Goal: Task Accomplishment & Management: Manage account settings

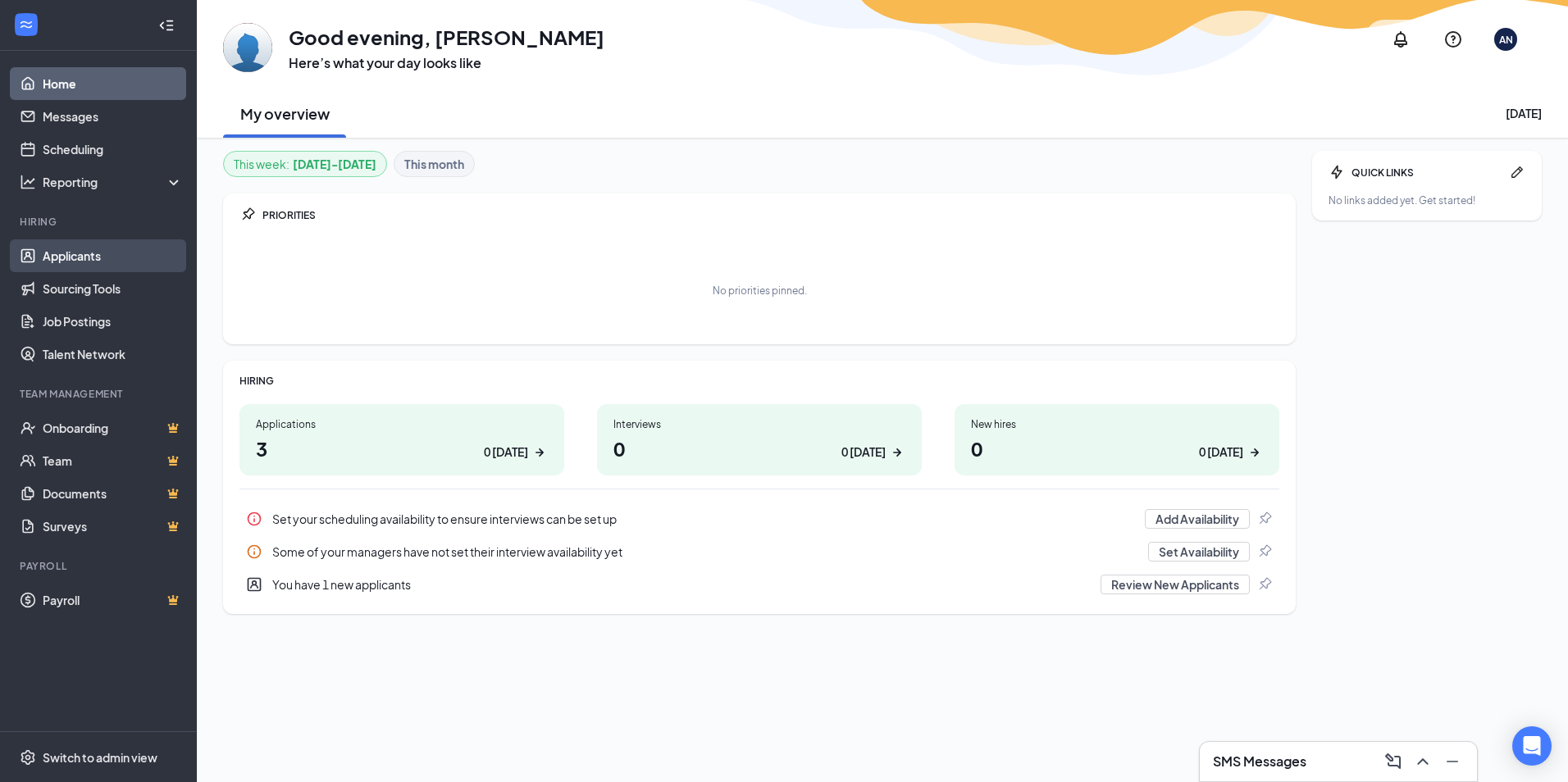
click at [65, 248] on link "Applicants" at bounding box center [113, 256] width 141 height 33
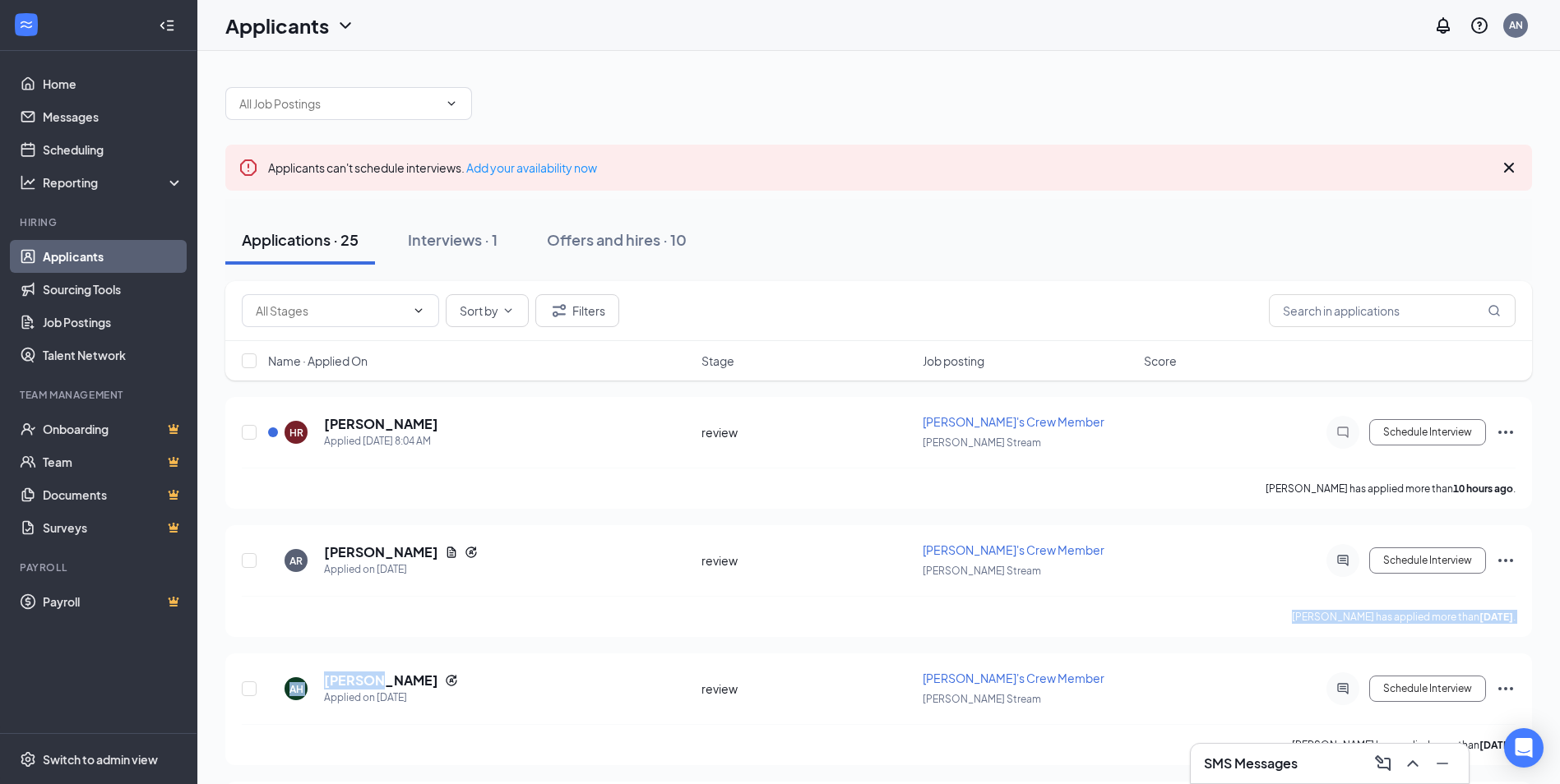
drag, startPoint x: 370, startPoint y: 643, endPoint x: 368, endPoint y: 652, distance: 9.2
drag, startPoint x: 368, startPoint y: 652, endPoint x: 348, endPoint y: 681, distance: 35.2
click at [348, 681] on h5 "arely herrera" at bounding box center [381, 681] width 114 height 18
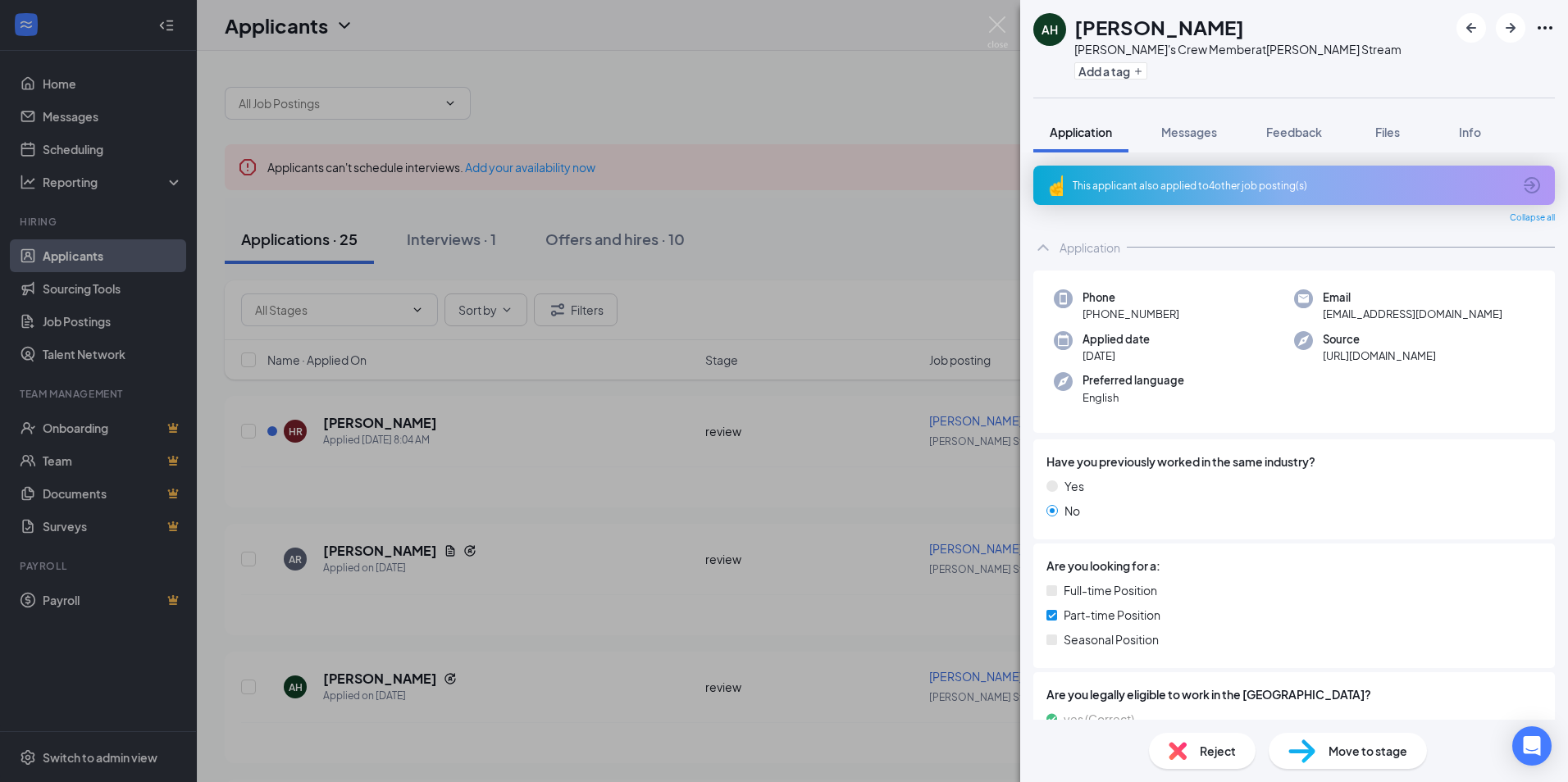
click at [1135, 188] on div "This applicant also applied to 4 other job posting(s)" at bounding box center [1292, 185] width 440 height 14
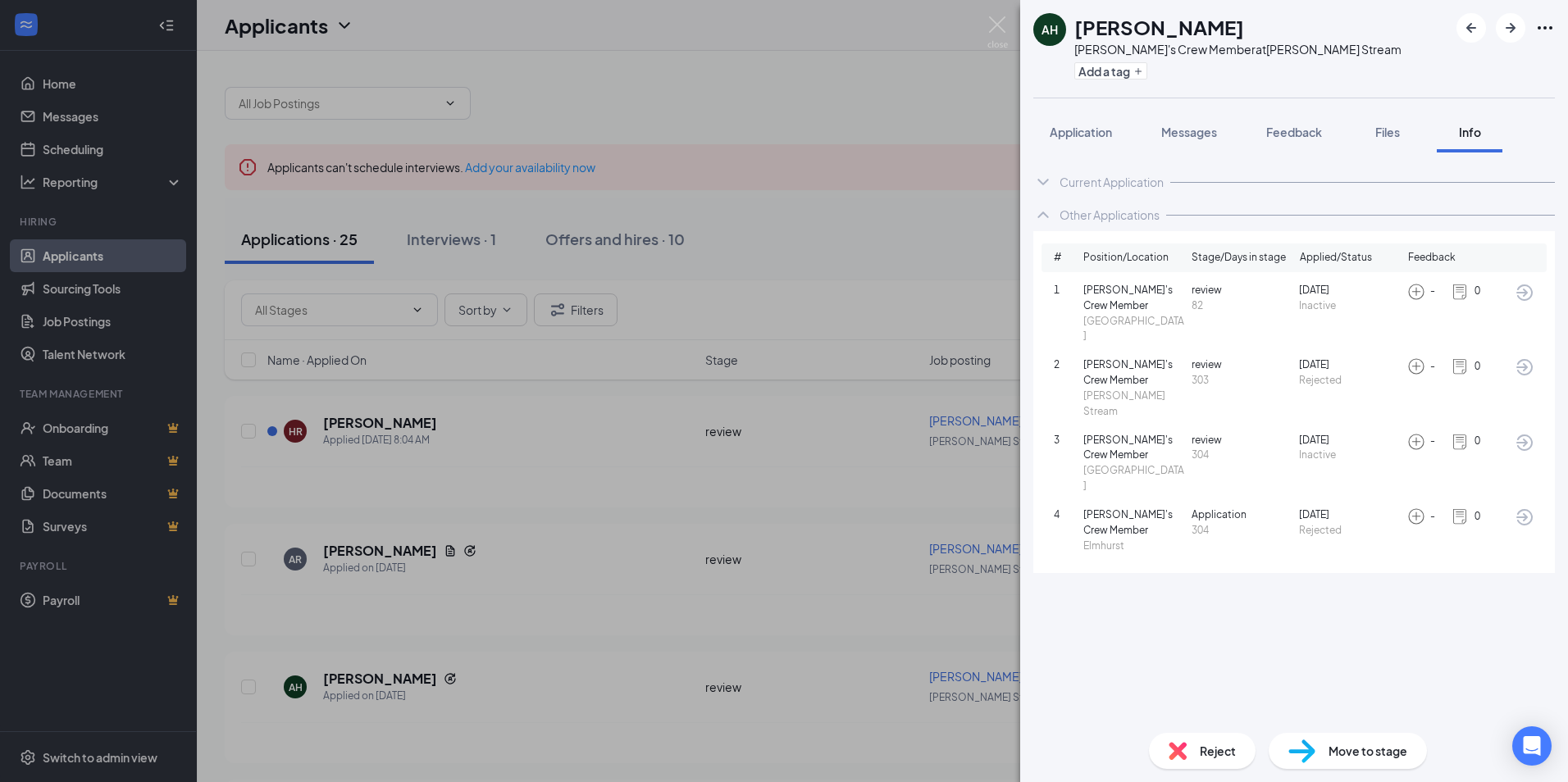
click at [1529, 358] on icon "ArrowCircle" at bounding box center [1524, 368] width 19 height 19
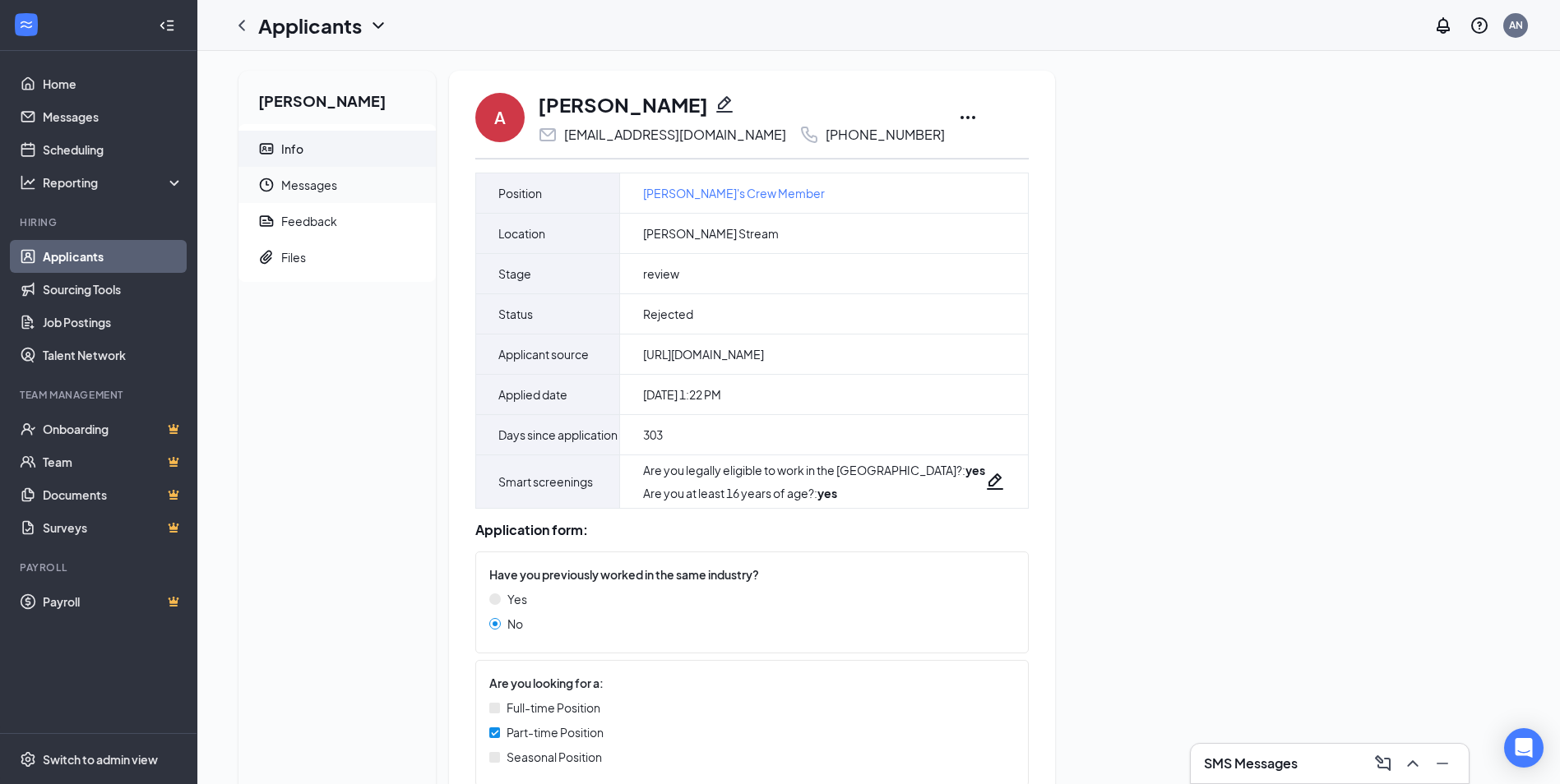
click at [327, 180] on span "Messages" at bounding box center [351, 185] width 141 height 36
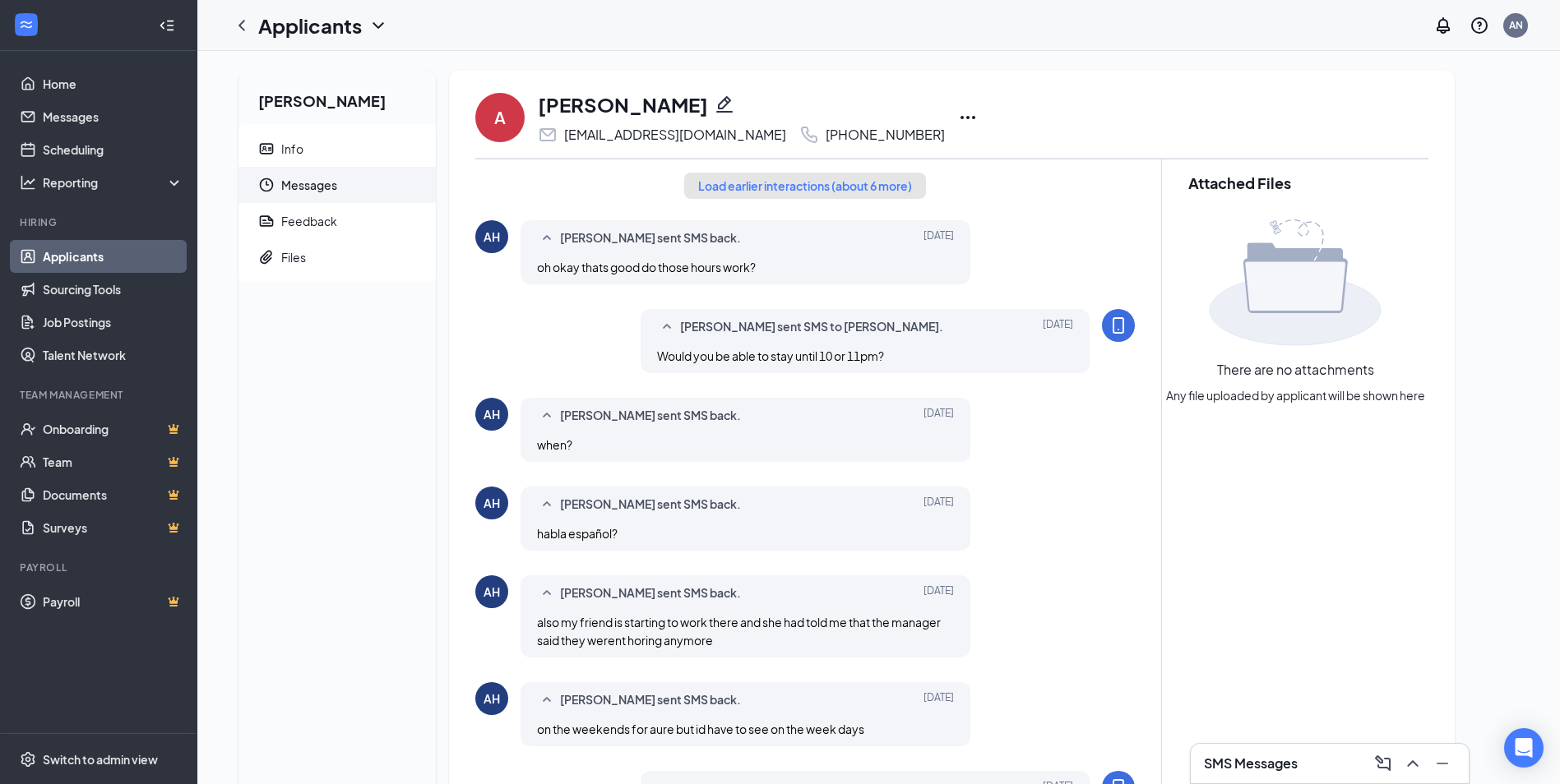
click at [839, 182] on button "Load earlier interactions (about 6 more)" at bounding box center [805, 185] width 241 height 26
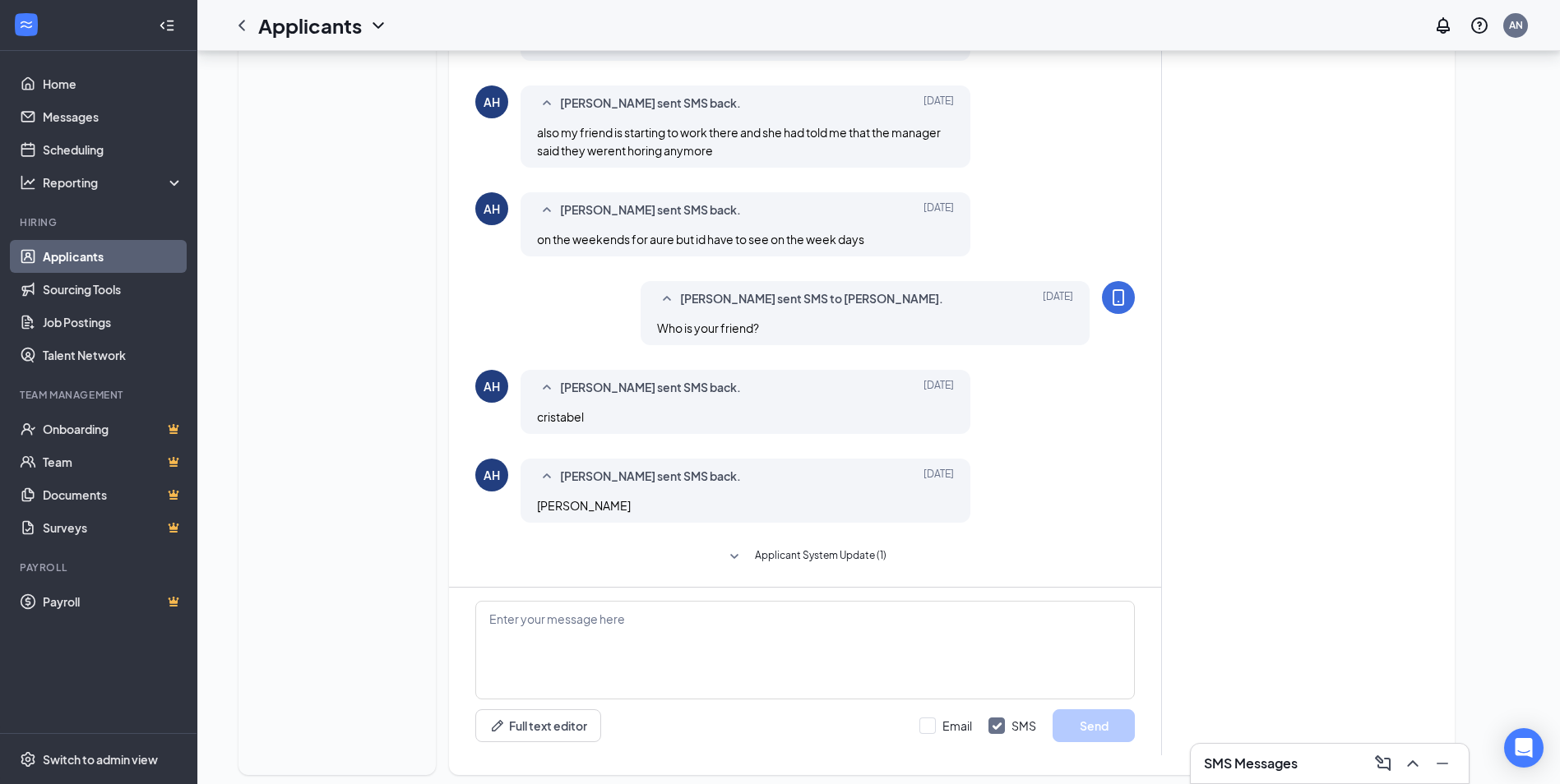
scroll to position [882, 0]
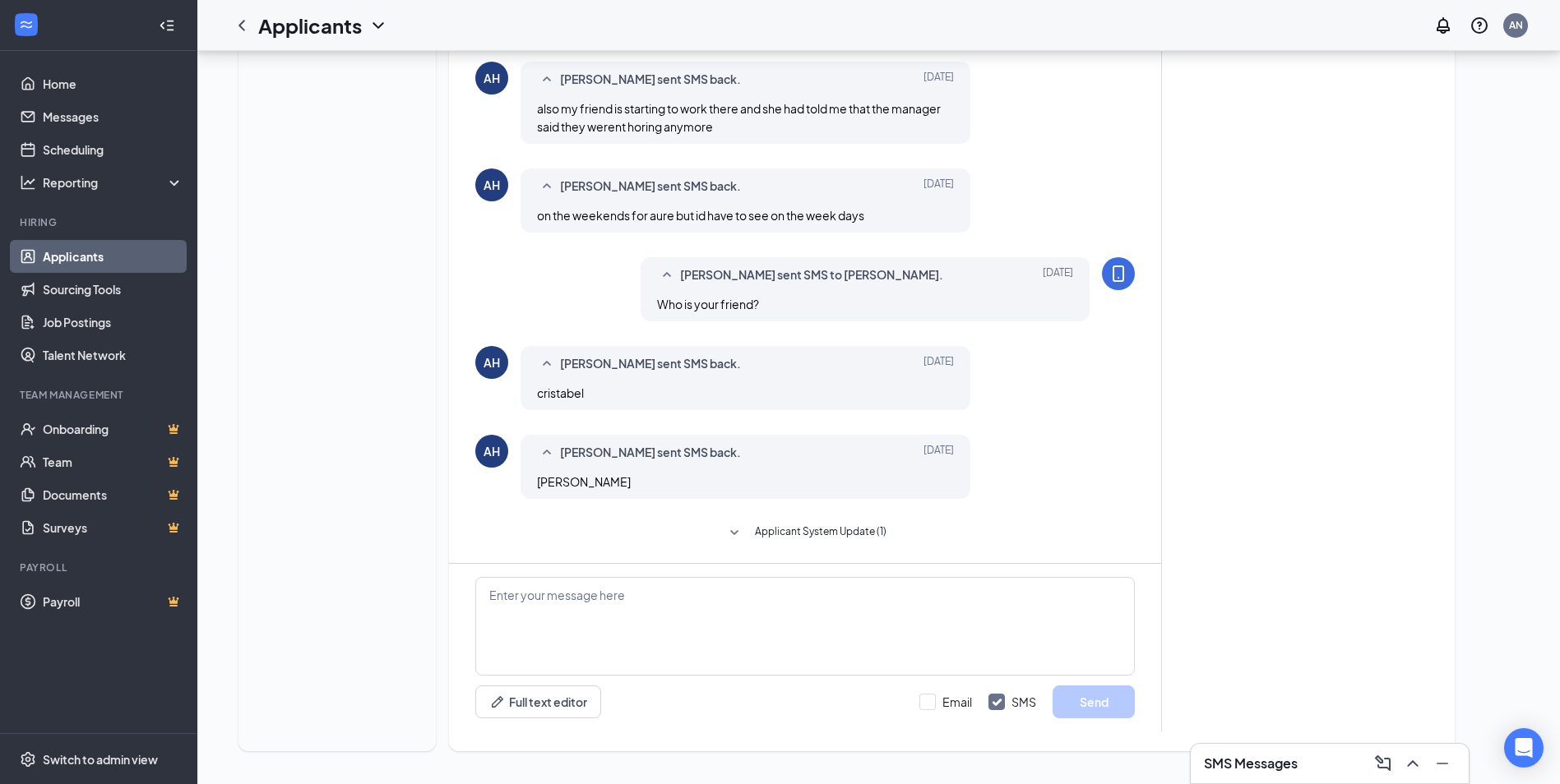
click at [59, 256] on link "Applicants" at bounding box center [113, 257] width 141 height 33
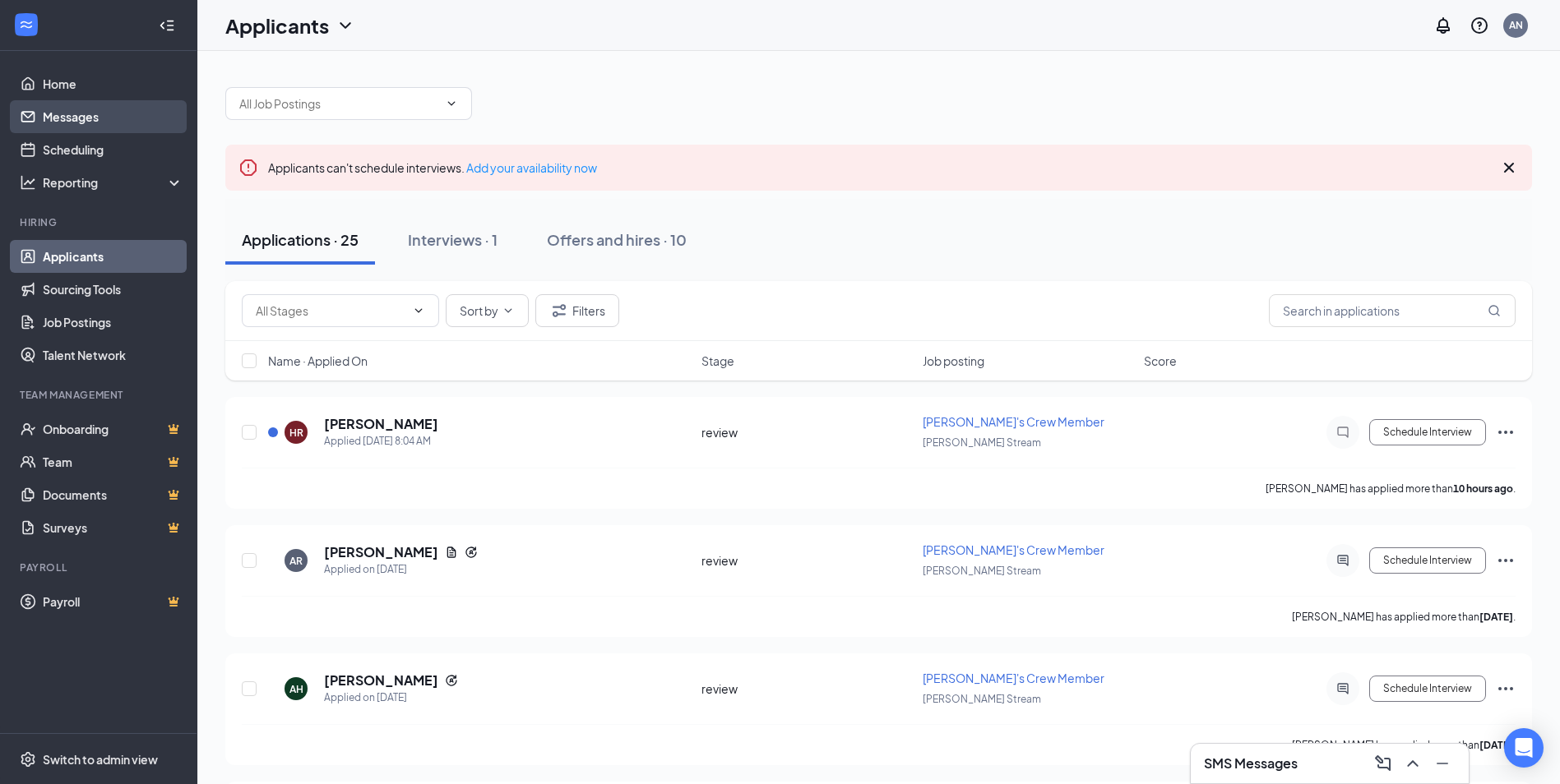
click at [60, 114] on link "Messages" at bounding box center [113, 117] width 141 height 33
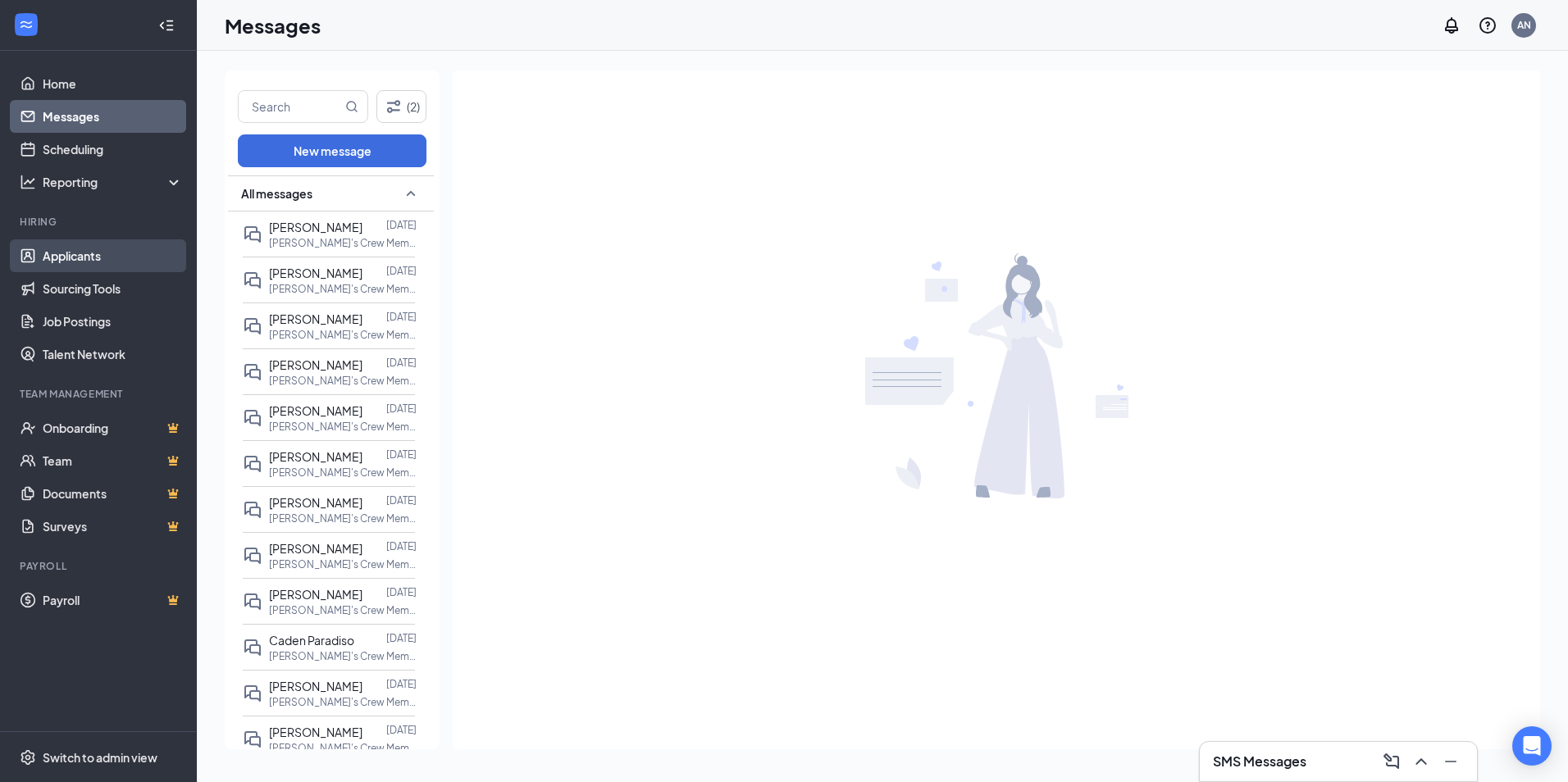
click at [77, 254] on link "Applicants" at bounding box center [113, 256] width 141 height 33
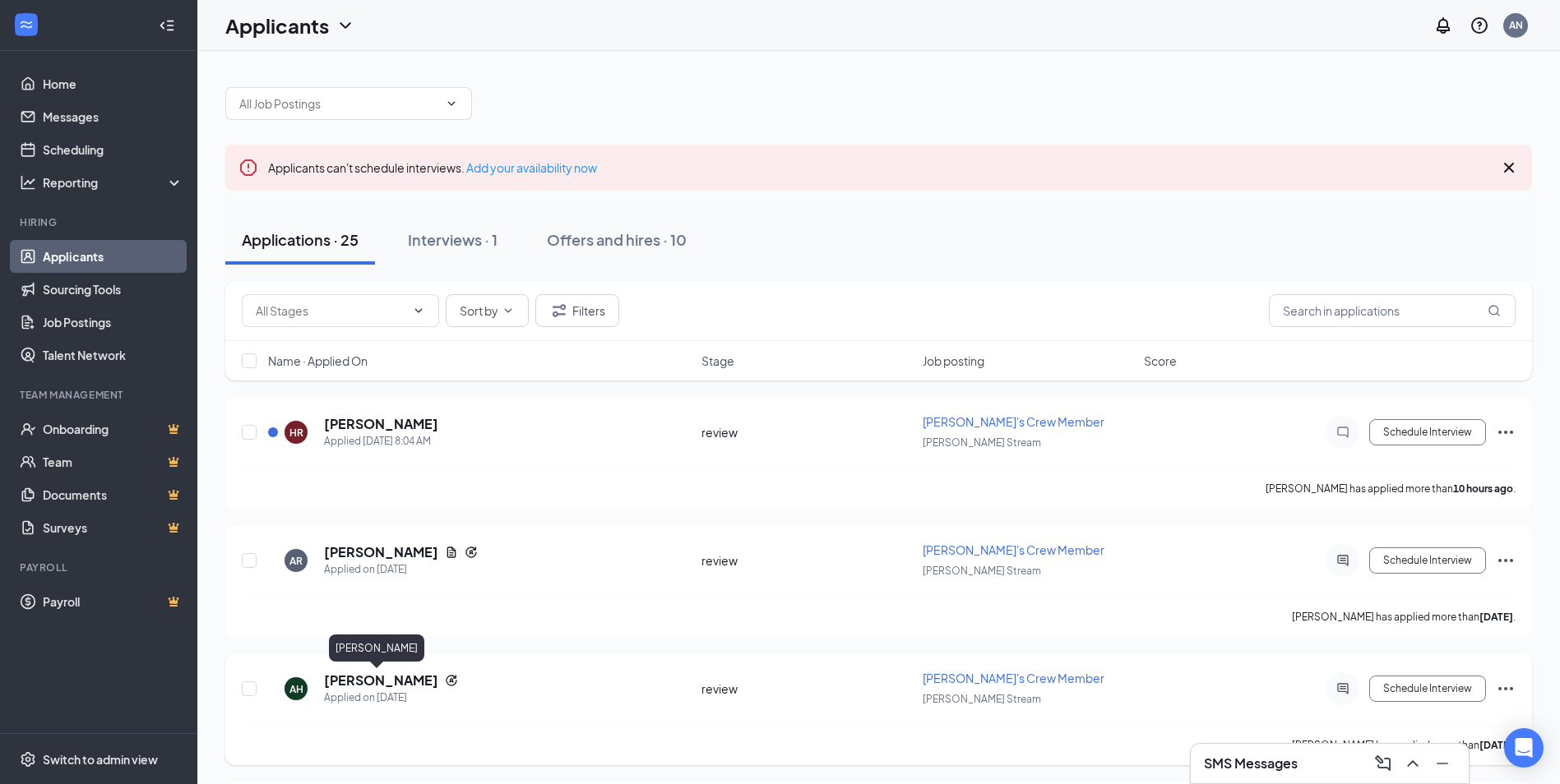
click at [394, 681] on h5 "[PERSON_NAME]" at bounding box center [381, 681] width 114 height 18
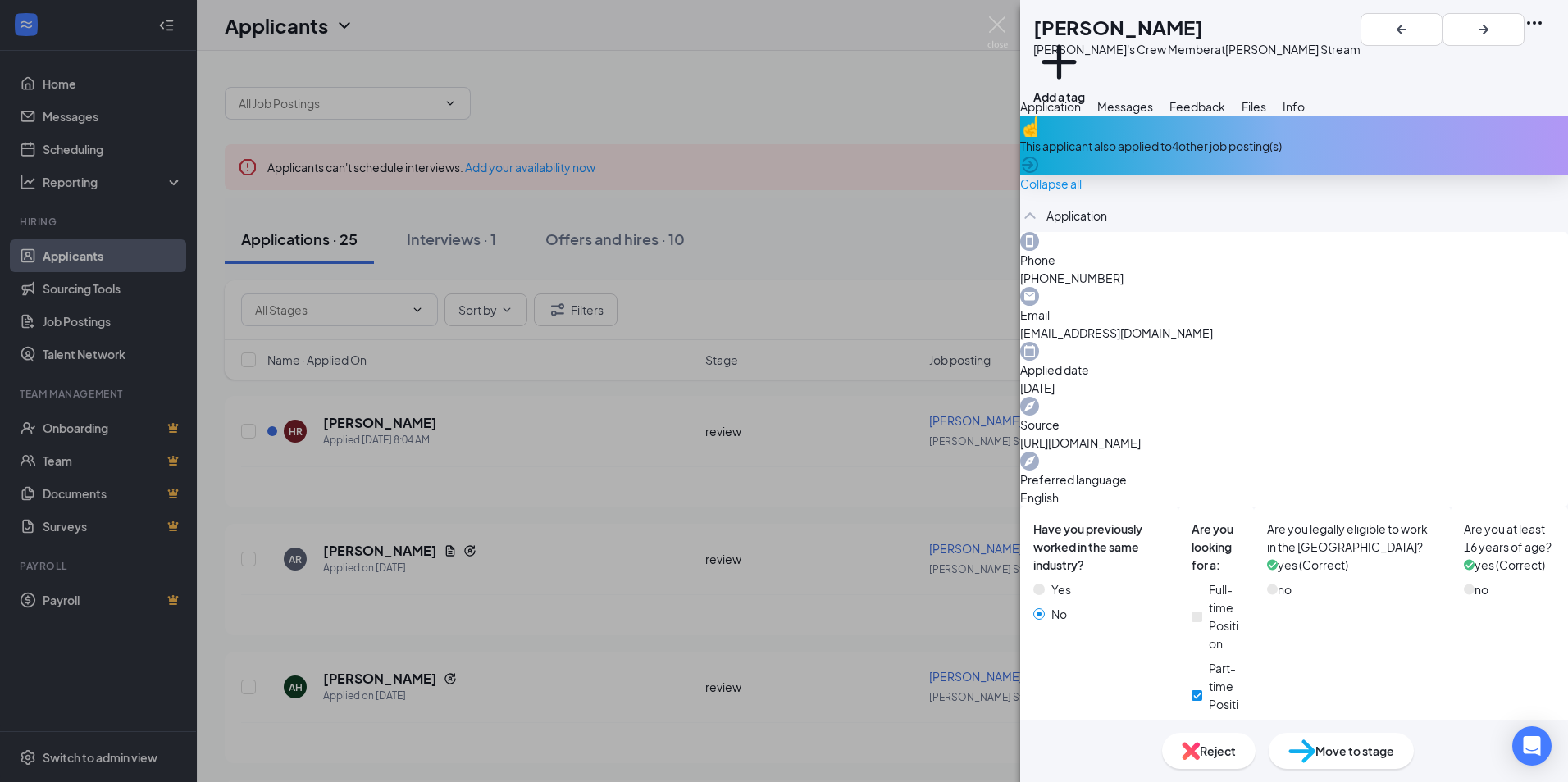
click at [1139, 155] on div "This applicant also applied to 4 other job posting(s)" at bounding box center [1293, 146] width 548 height 18
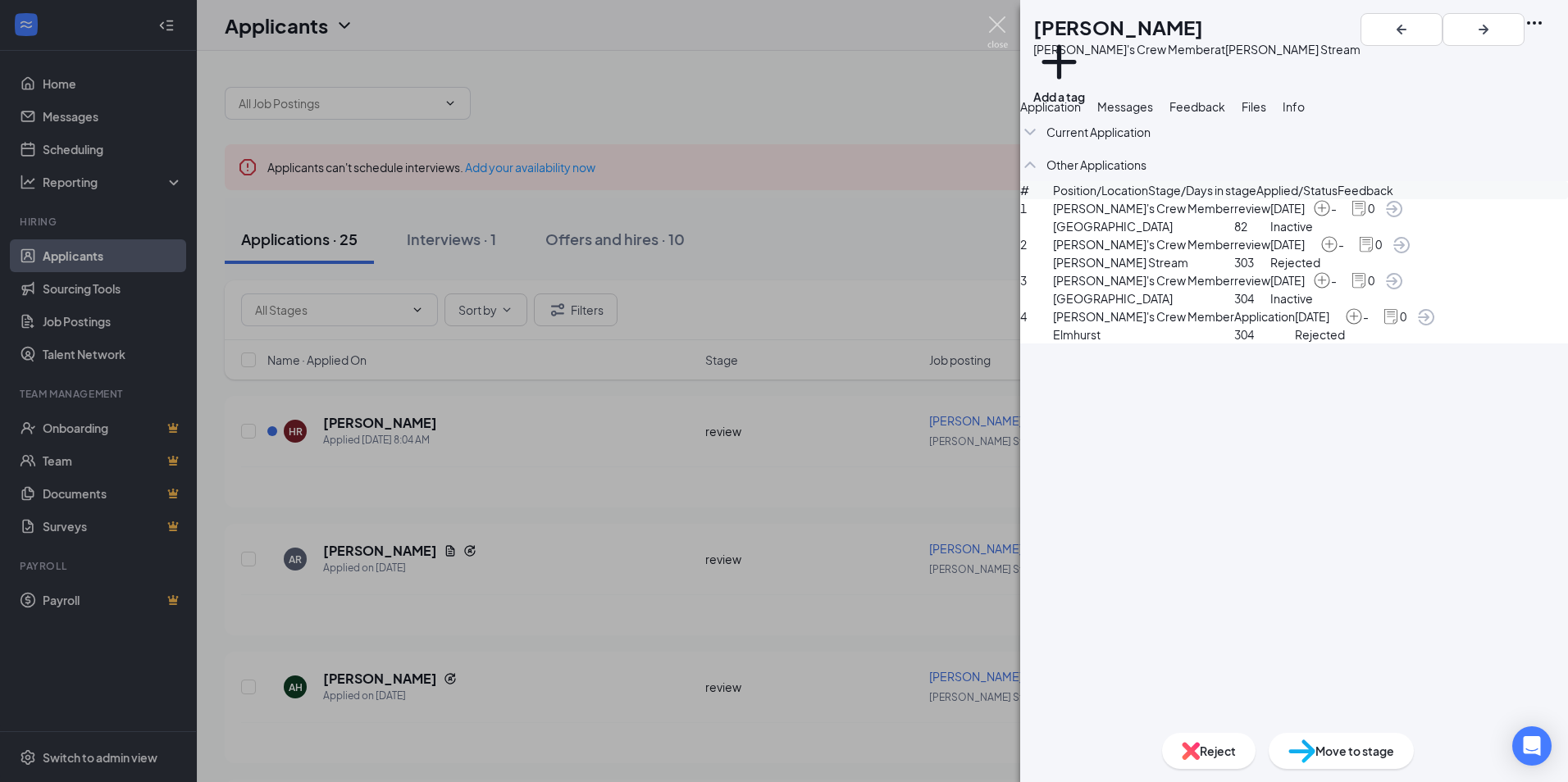
drag, startPoint x: 1002, startPoint y: 25, endPoint x: 859, endPoint y: 45, distance: 144.4
click at [1001, 25] on img at bounding box center [997, 32] width 20 height 32
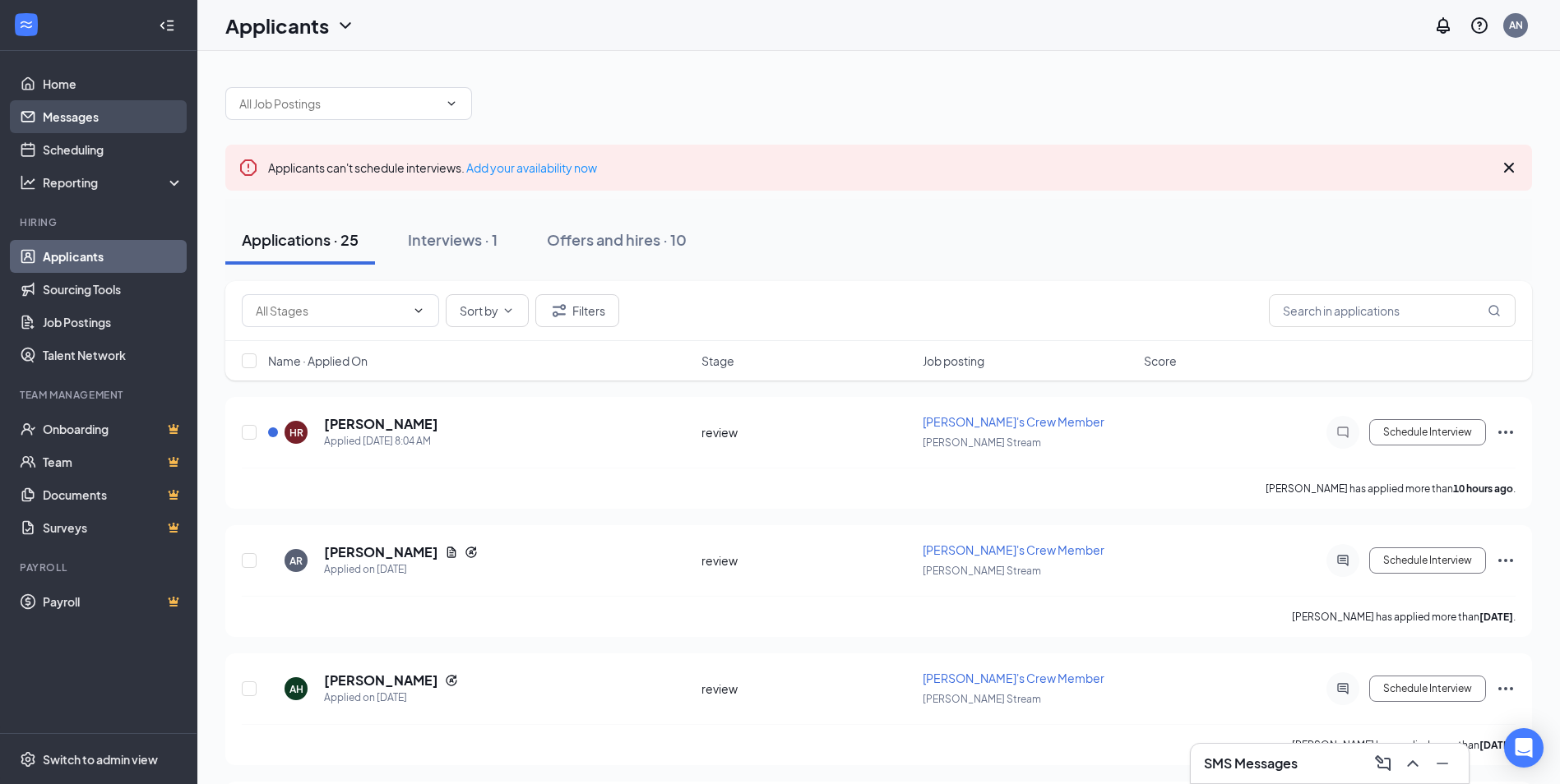
click at [56, 114] on link "Messages" at bounding box center [113, 117] width 141 height 33
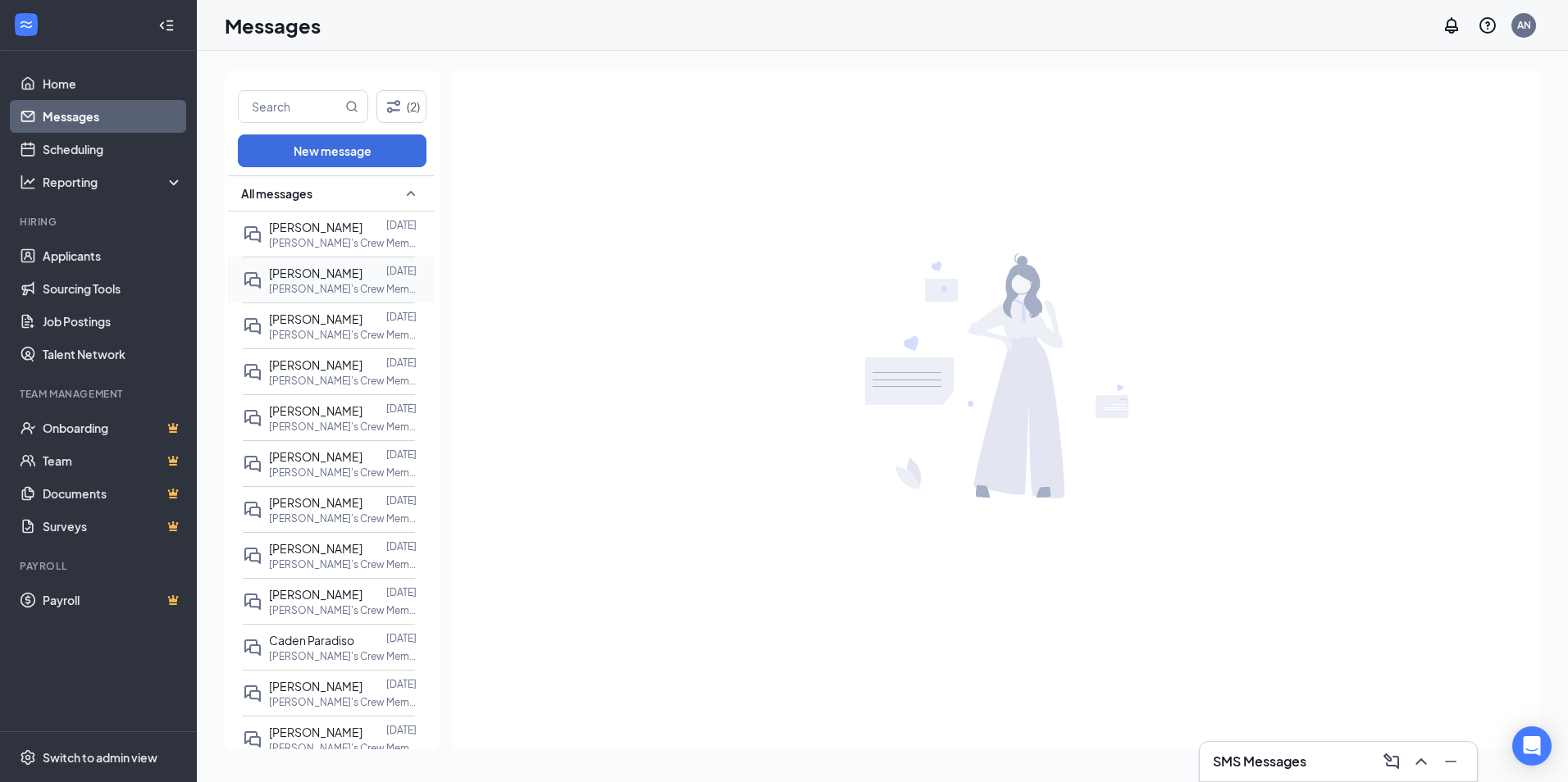
click at [302, 273] on span "[PERSON_NAME]" at bounding box center [315, 273] width 93 height 15
